Goal: Download file/media

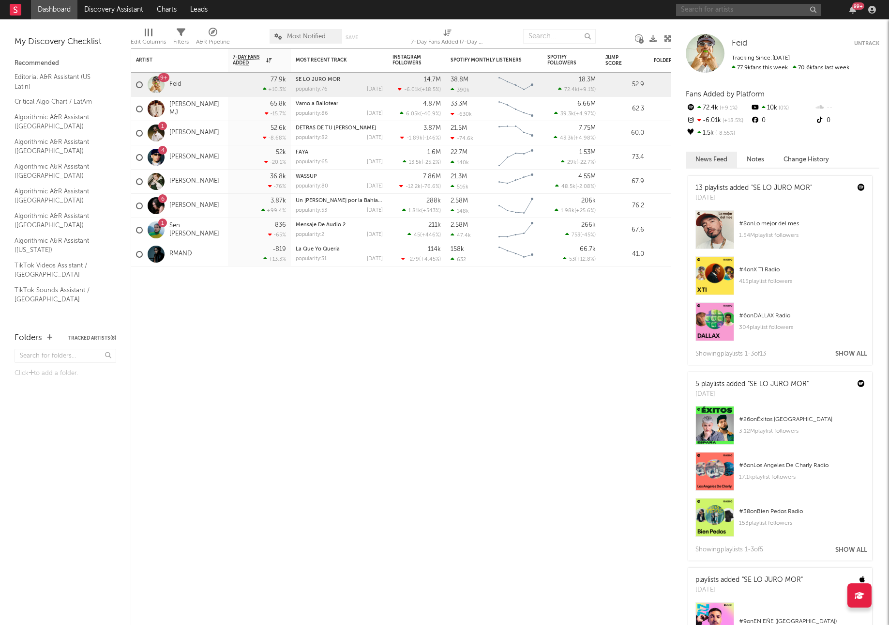
click at [737, 8] on input "text" at bounding box center [748, 10] width 145 height 12
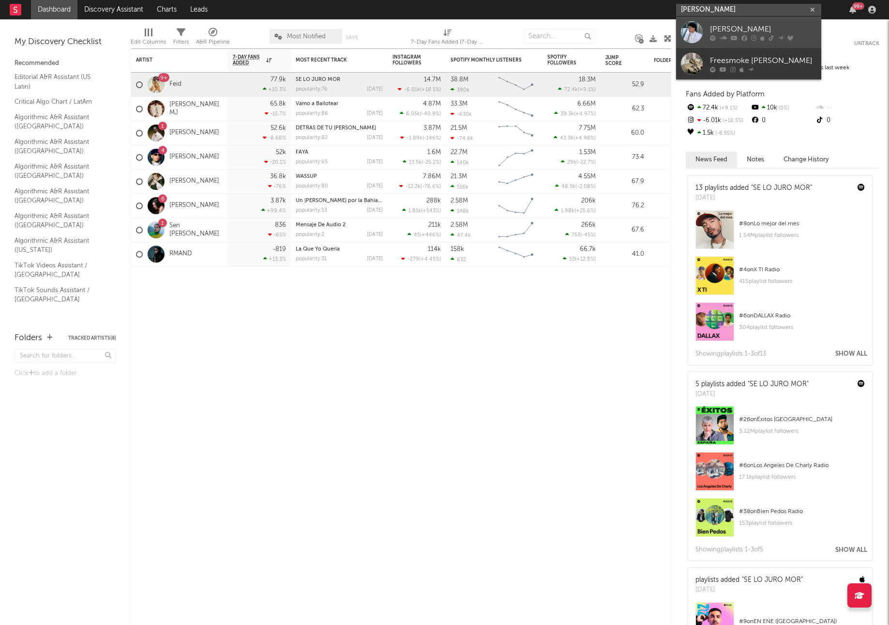
type input "[PERSON_NAME]"
click at [754, 33] on div "[PERSON_NAME]" at bounding box center [763, 29] width 107 height 12
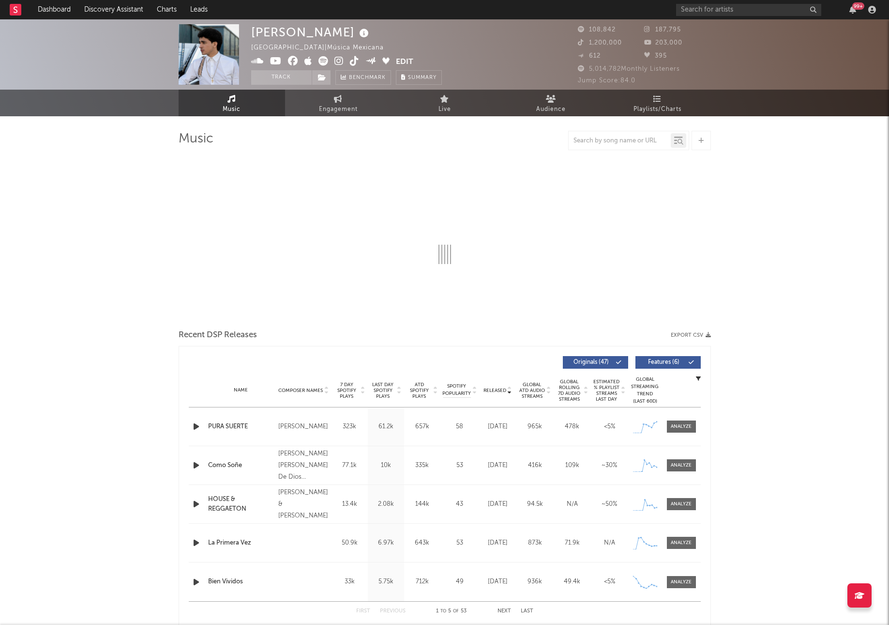
select select "6m"
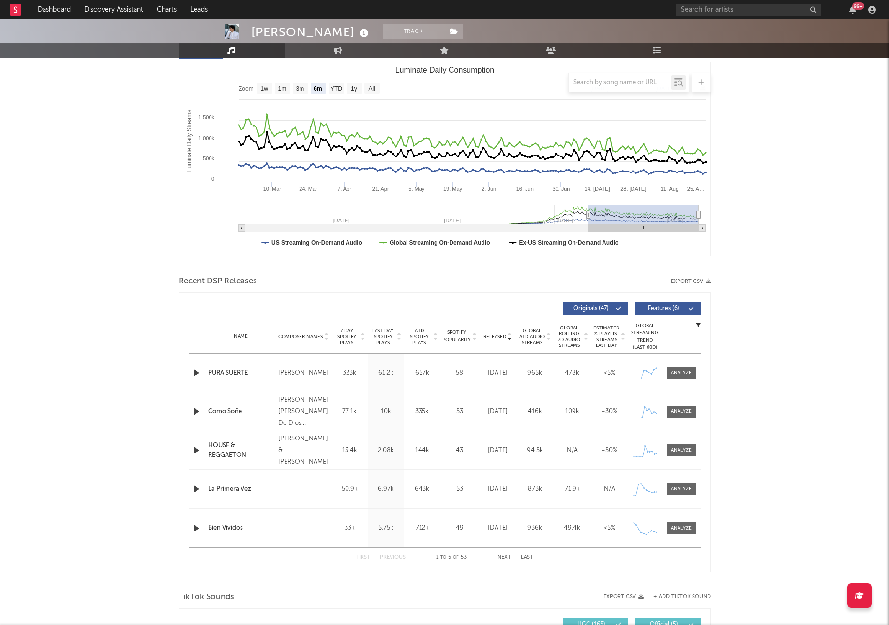
scroll to position [107, 0]
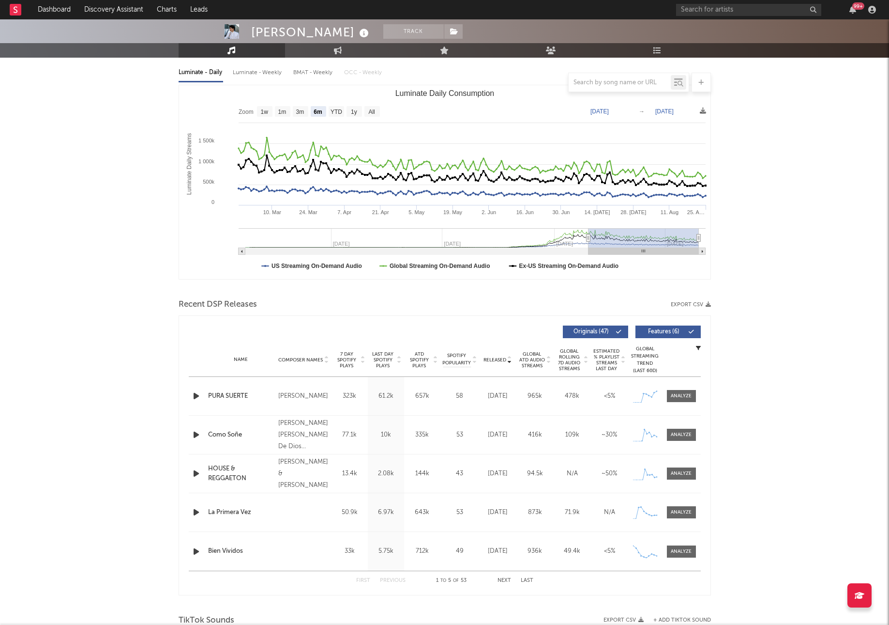
click at [710, 306] on icon "button" at bounding box center [708, 304] width 5 height 5
